Goal: Transaction & Acquisition: Purchase product/service

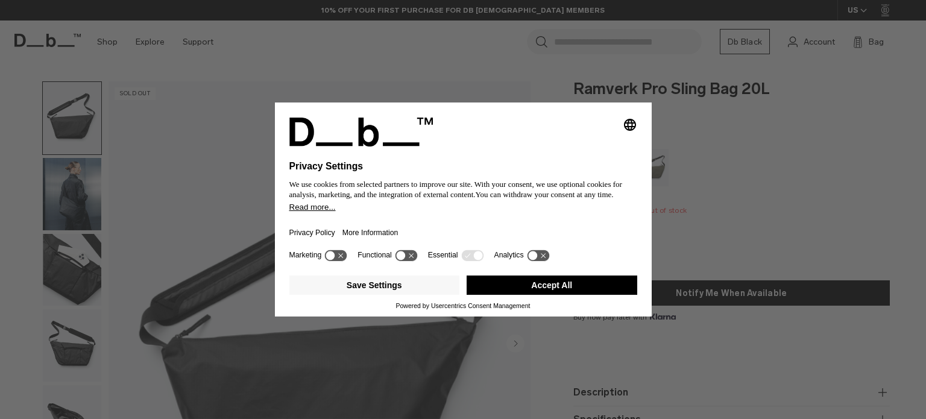
click at [587, 286] on button "Accept All" at bounding box center [551, 284] width 171 height 19
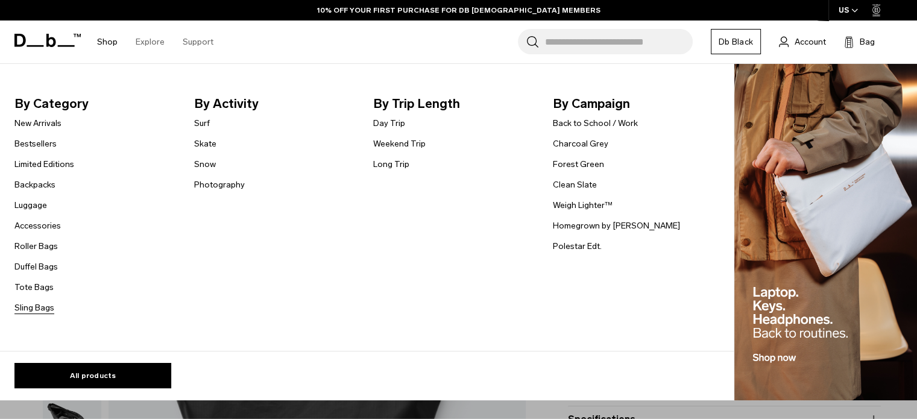
click at [31, 313] on link "Sling Bags" at bounding box center [34, 307] width 40 height 13
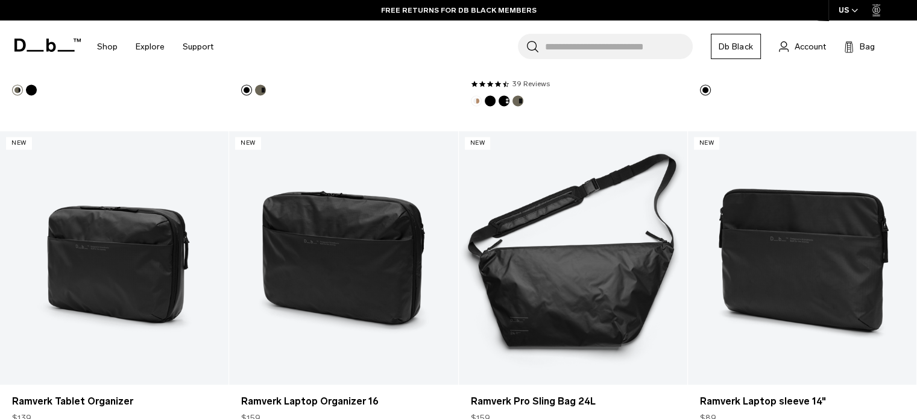
scroll to position [1989, 0]
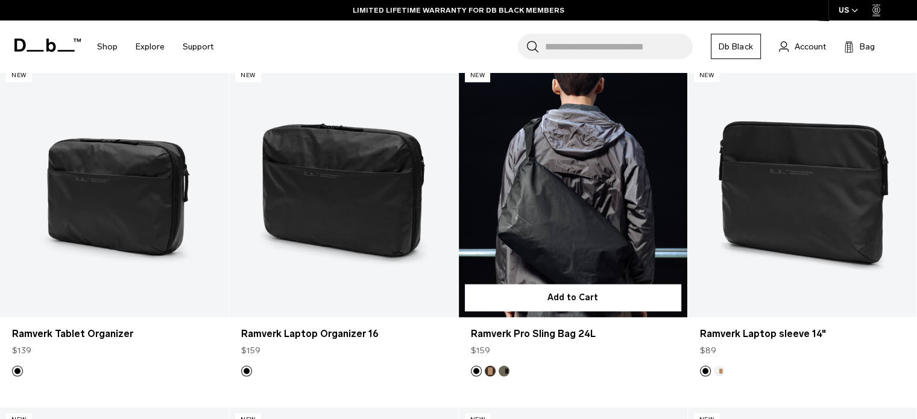
click at [600, 215] on link "Ramverk Pro Sling Bag 24L" at bounding box center [573, 190] width 228 height 254
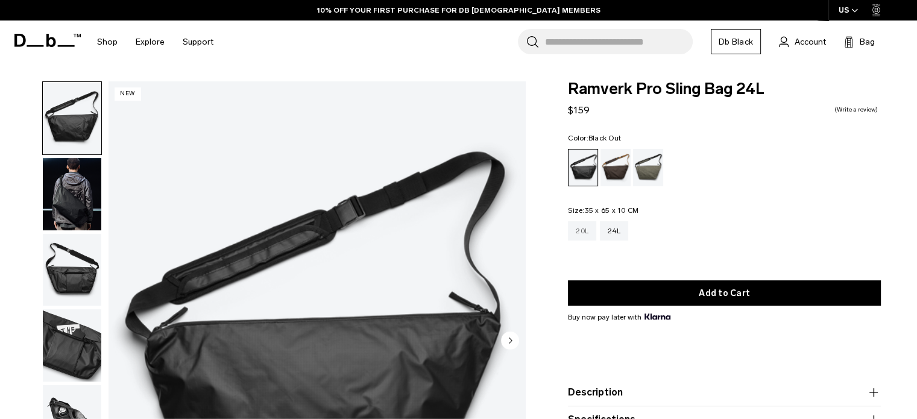
click at [588, 230] on div "20L" at bounding box center [582, 230] width 28 height 19
click at [607, 171] on div "Espresso" at bounding box center [615, 167] width 31 height 37
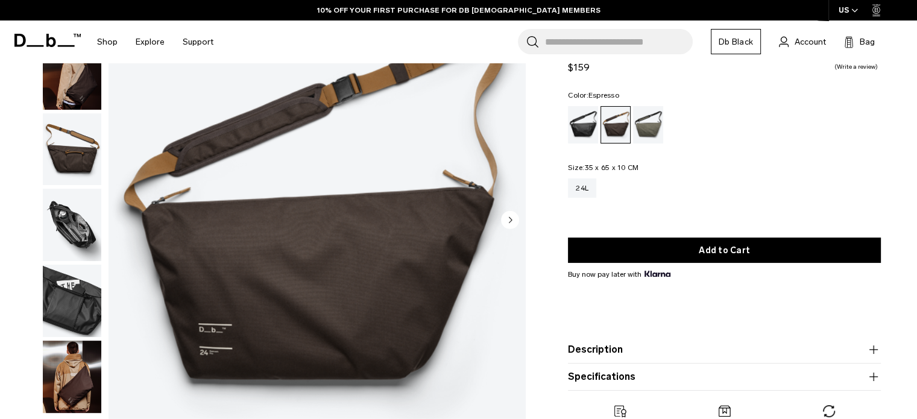
click at [75, 236] on img "button" at bounding box center [72, 225] width 58 height 72
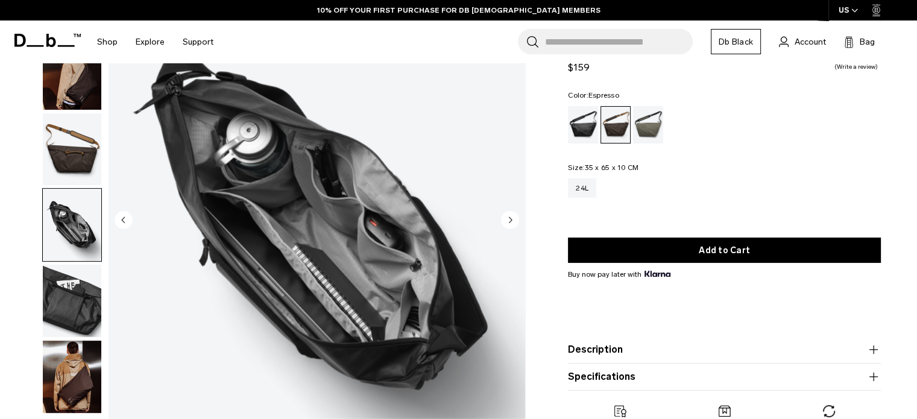
click at [57, 234] on img "button" at bounding box center [72, 225] width 58 height 72
click at [58, 286] on img "button" at bounding box center [72, 301] width 58 height 72
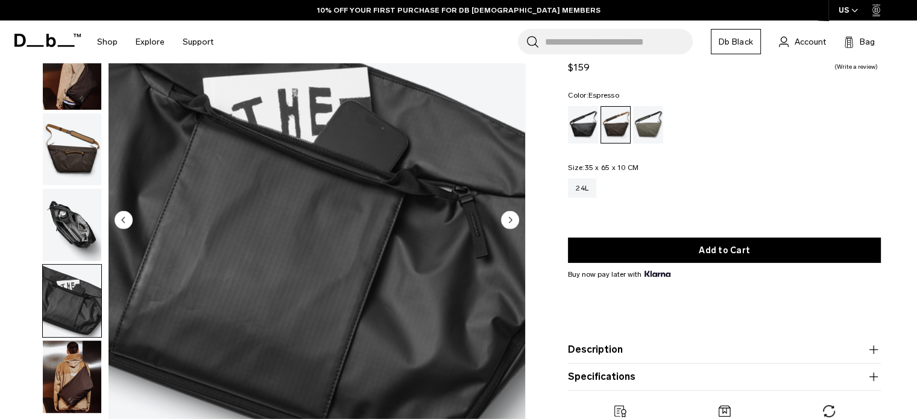
click at [60, 375] on img "button" at bounding box center [72, 376] width 58 height 72
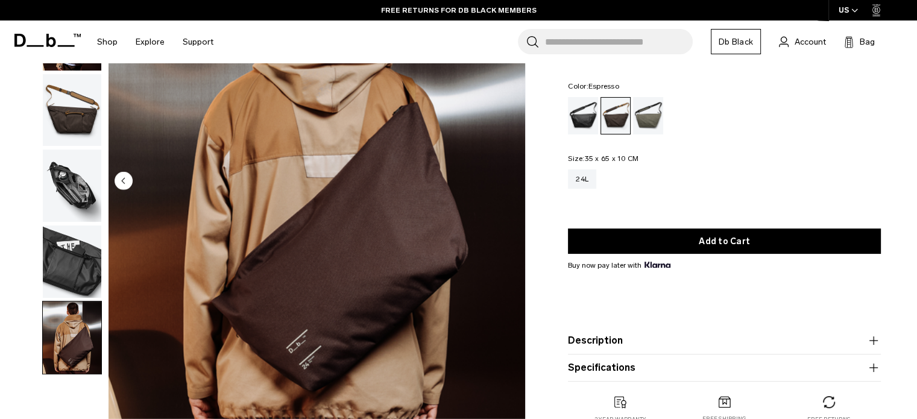
scroll to position [181, 0]
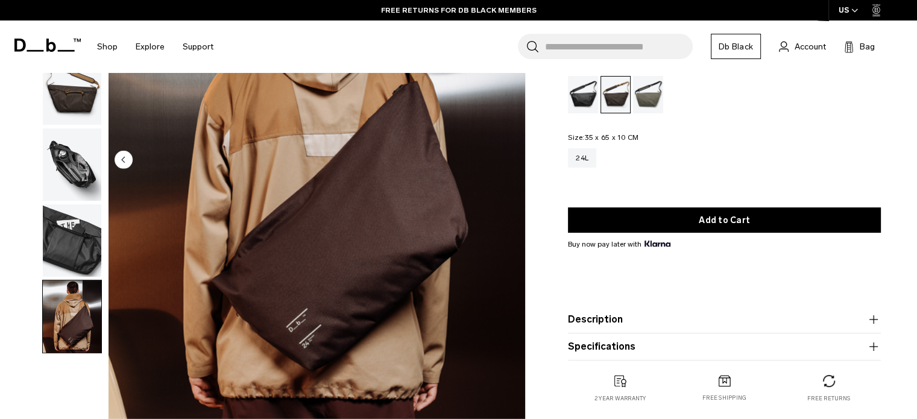
click at [572, 97] on div "Black Out" at bounding box center [583, 94] width 31 height 37
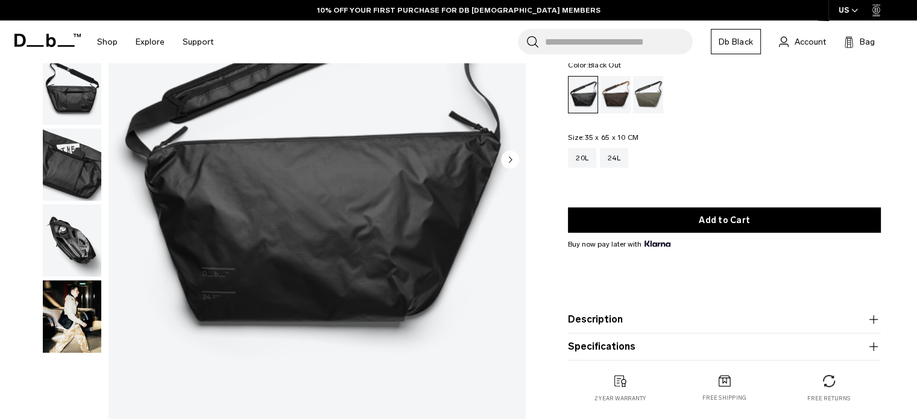
click at [94, 328] on img "button" at bounding box center [72, 316] width 58 height 72
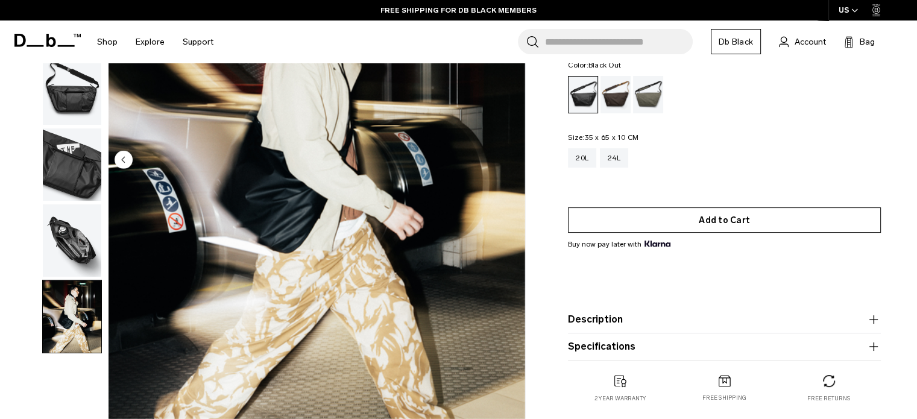
click at [744, 216] on button "Add to Cart" at bounding box center [724, 219] width 313 height 25
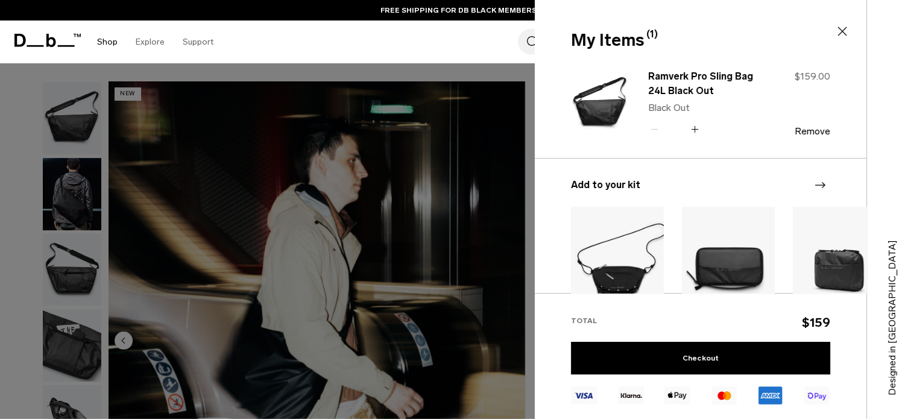
click at [106, 42] on link "Shop" at bounding box center [107, 41] width 20 height 43
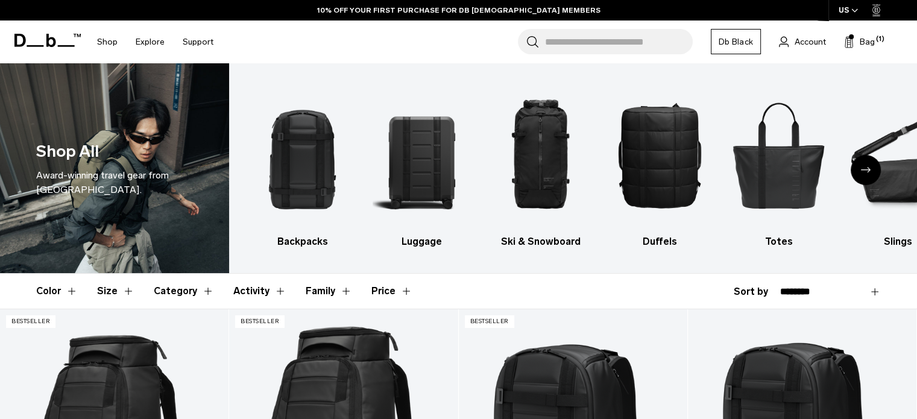
click at [105, 41] on link "Shop" at bounding box center [107, 41] width 20 height 43
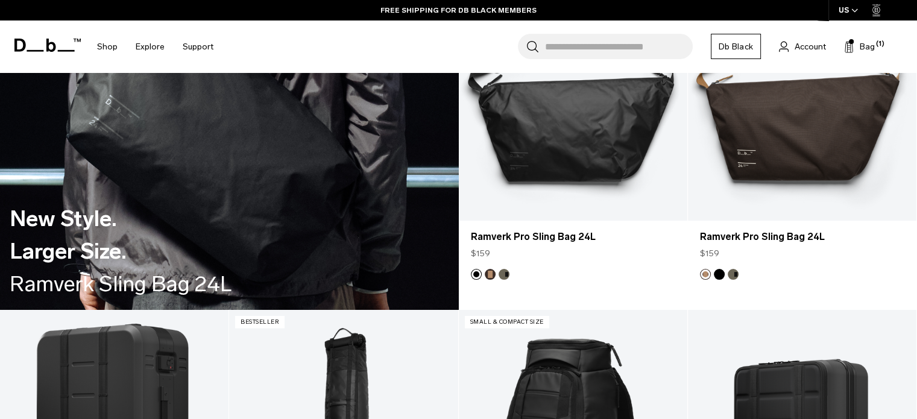
scroll to position [2589, 0]
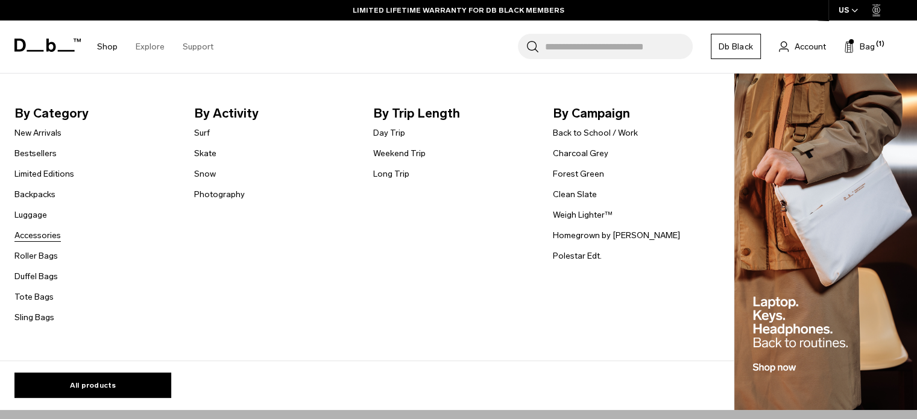
click at [34, 236] on link "Accessories" at bounding box center [37, 235] width 46 height 13
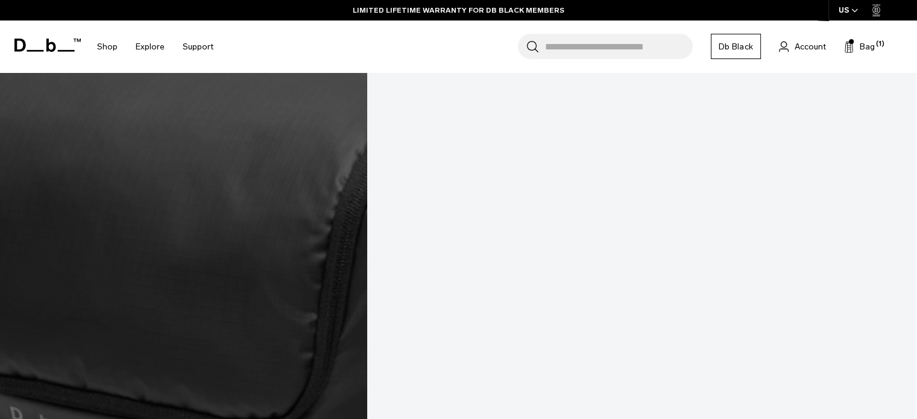
scroll to position [3977, 0]
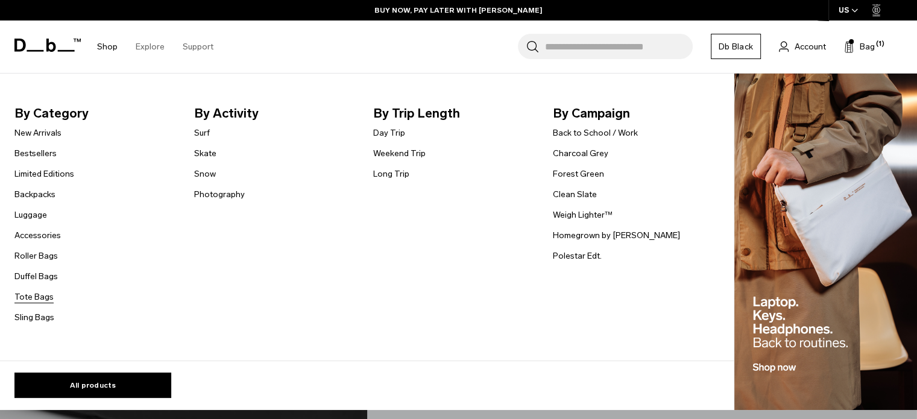
click at [39, 296] on link "Tote Bags" at bounding box center [33, 296] width 39 height 13
